Goal: Unclear

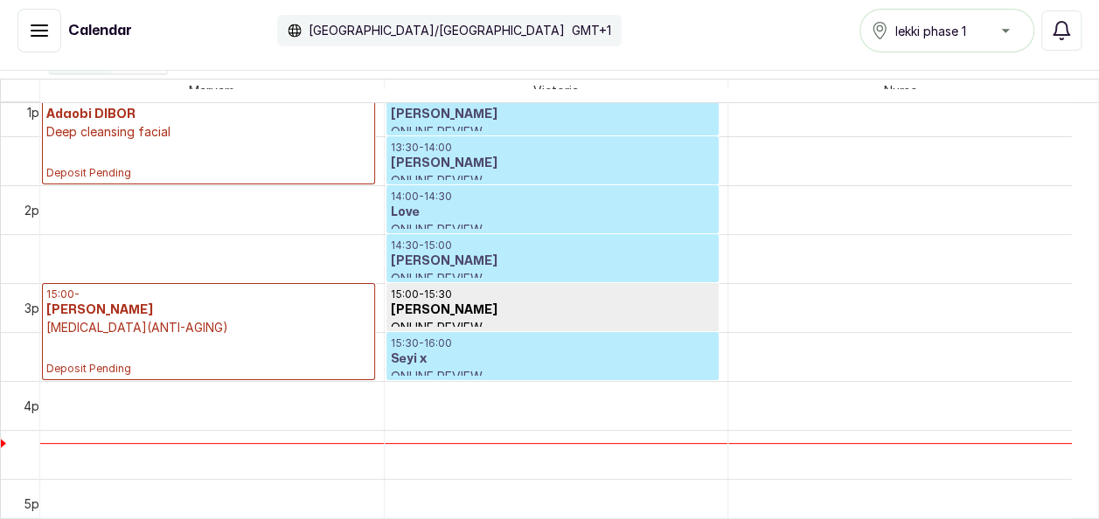
click at [304, 333] on p "[MEDICAL_DATA](ANTI-AGING)" at bounding box center [208, 327] width 324 height 17
